Goal: Entertainment & Leisure: Consume media (video, audio)

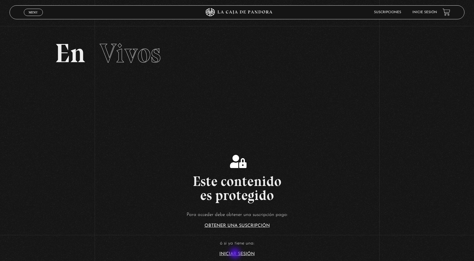
click at [236, 254] on link "Iniciar Sesión" at bounding box center [237, 254] width 35 height 4
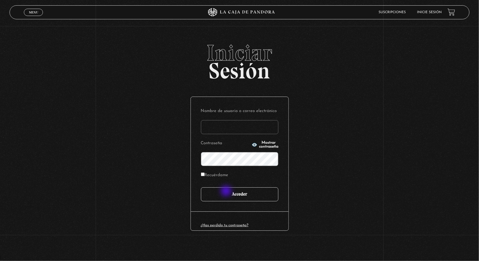
type input "[EMAIL_ADDRESS][DOMAIN_NAME]"
click at [227, 192] on input "Acceder" at bounding box center [239, 195] width 77 height 14
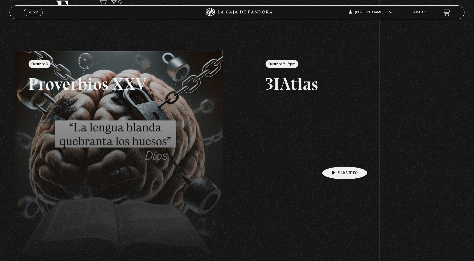
scroll to position [45, 0]
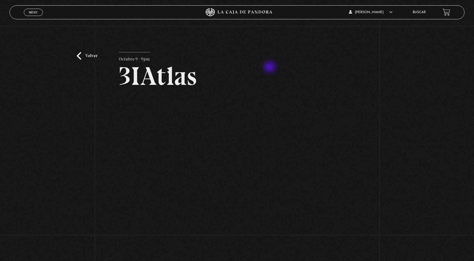
click at [270, 68] on h2 "3IAtlas" at bounding box center [237, 76] width 237 height 26
drag, startPoint x: 428, startPoint y: 119, endPoint x: 424, endPoint y: 123, distance: 5.4
click at [427, 122] on div "Volver Octubre 9 - 9pm 3IAtlas" at bounding box center [237, 134] width 474 height 216
click at [294, 52] on div "Volver Octubre 9 - 9pm 3IAtlas" at bounding box center [237, 134] width 474 height 216
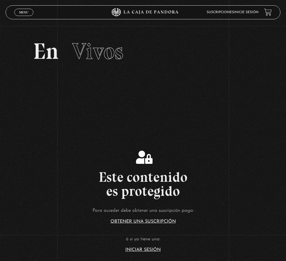
click at [142, 248] on link "Iniciar Sesión" at bounding box center [142, 250] width 35 height 4
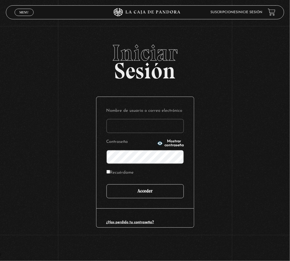
type input "[EMAIL_ADDRESS][DOMAIN_NAME]"
click at [155, 193] on input "Acceder" at bounding box center [145, 192] width 77 height 14
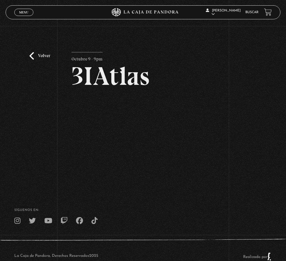
click at [273, 123] on div "Volver Octubre 9 - 9pm 3IAtlas" at bounding box center [143, 107] width 286 height 163
